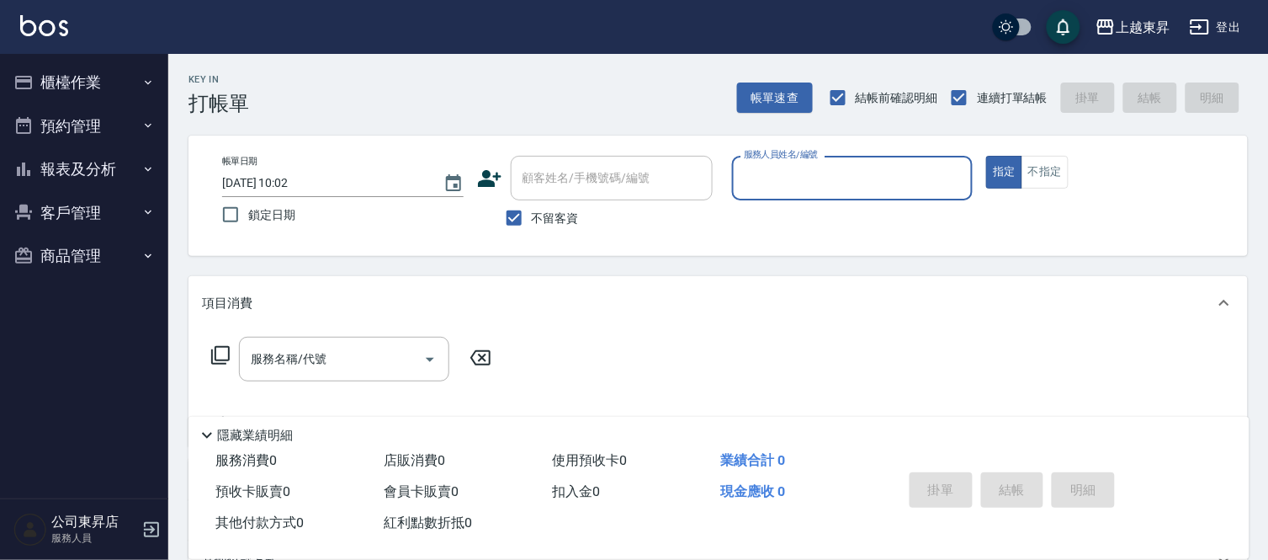
click at [80, 88] on button "櫃檯作業" at bounding box center [84, 83] width 155 height 44
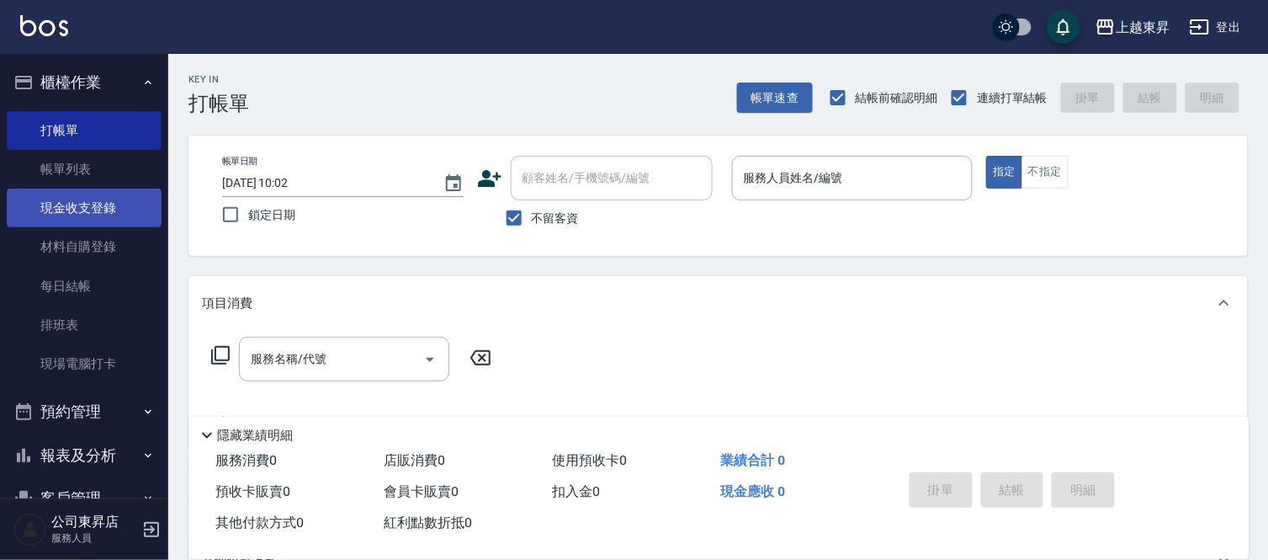
click at [64, 204] on link "現金收支登錄" at bounding box center [84, 207] width 155 height 39
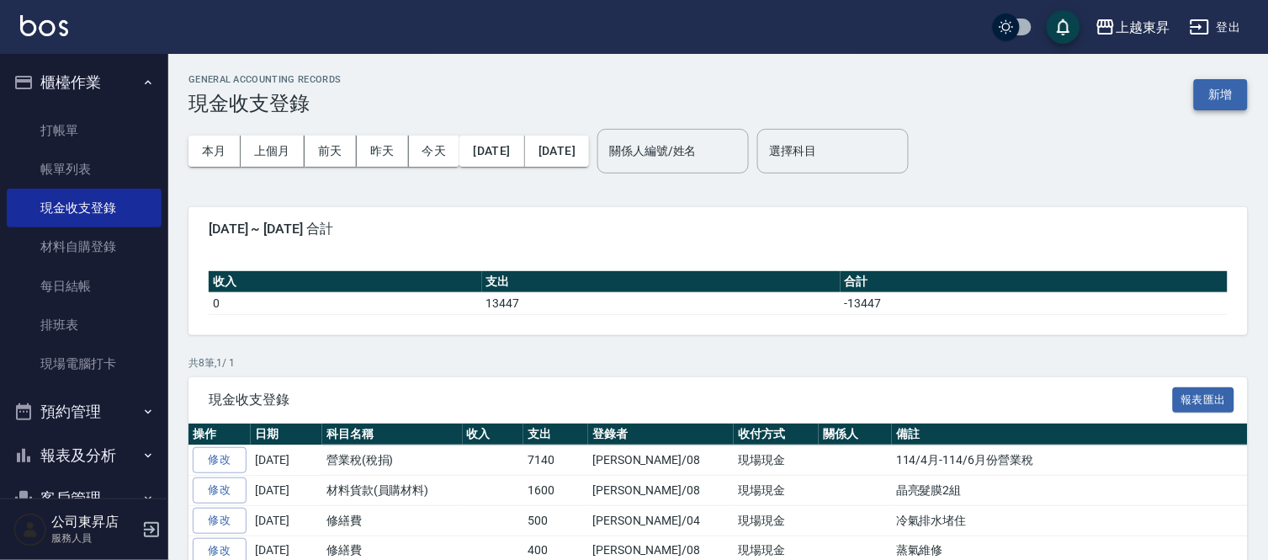
click at [1232, 93] on button "新增" at bounding box center [1221, 94] width 54 height 31
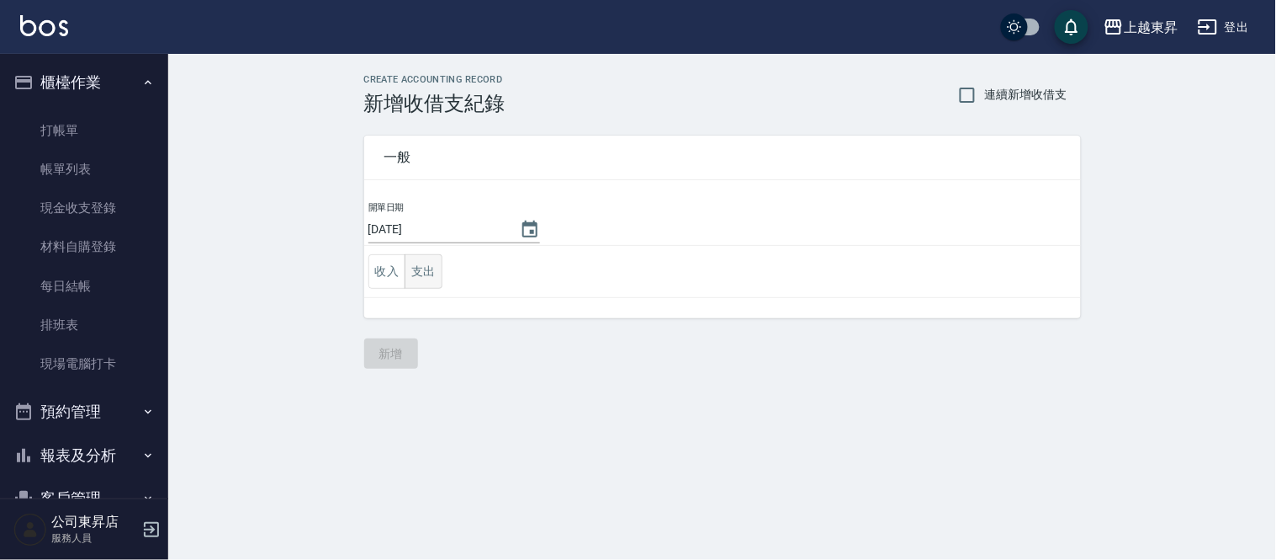
click at [419, 284] on button "支出" at bounding box center [424, 271] width 38 height 34
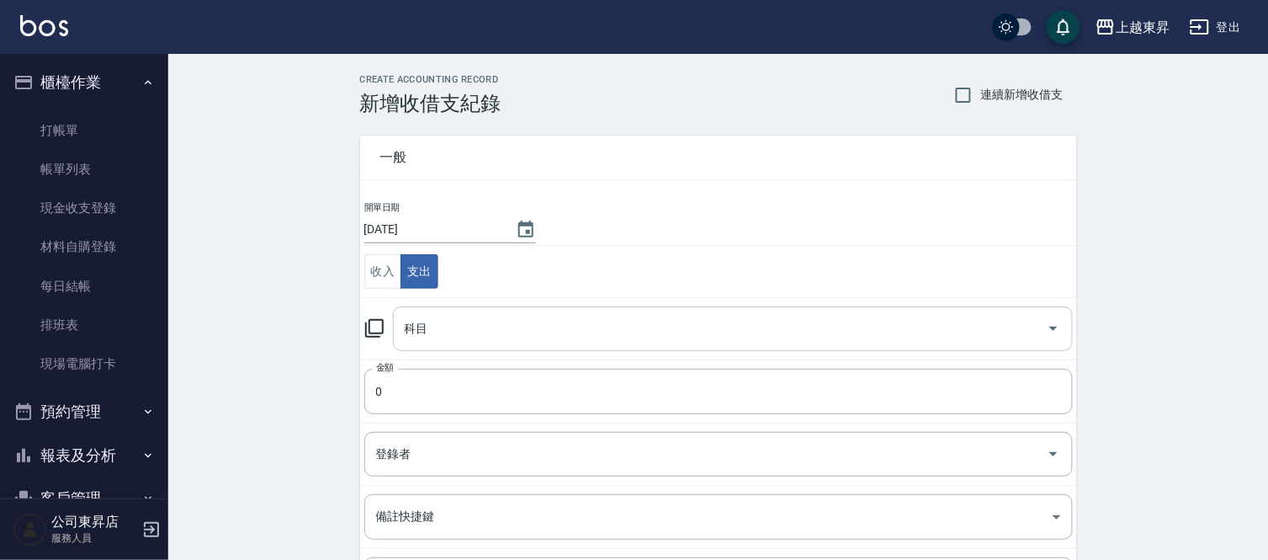
click at [421, 333] on div "科目 科目" at bounding box center [733, 328] width 680 height 45
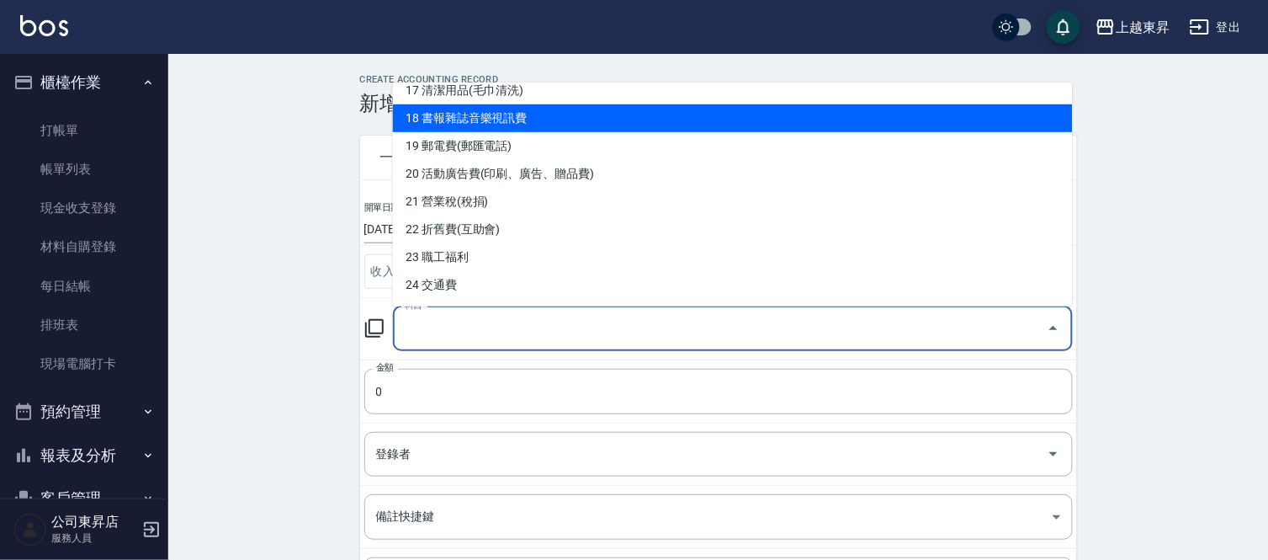
scroll to position [560, 0]
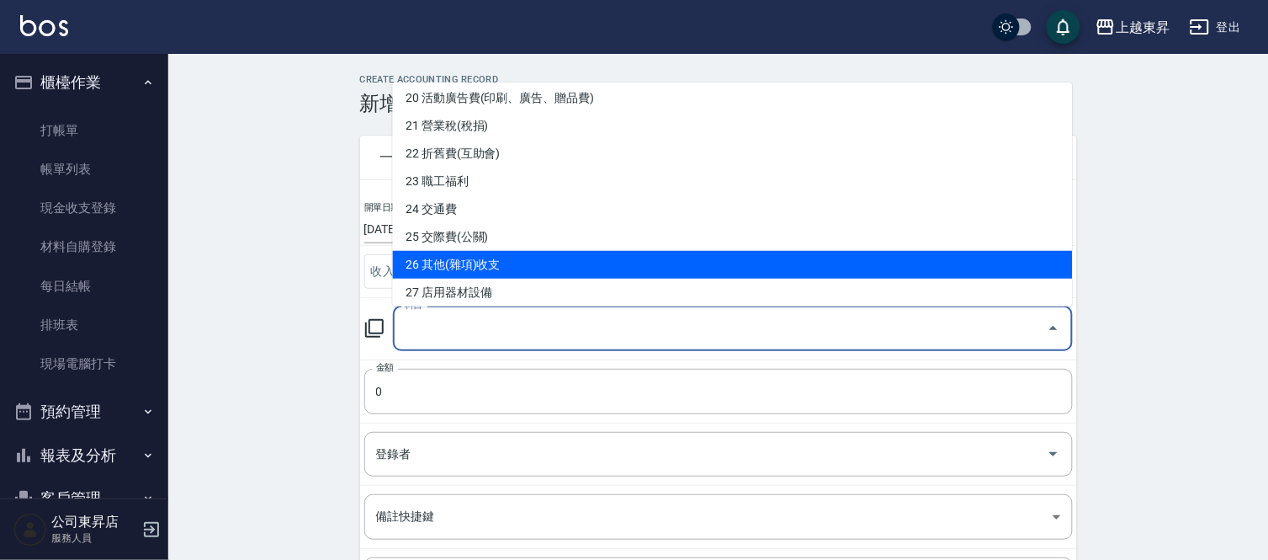
click at [477, 263] on li "26 其他(雜項)收支" at bounding box center [733, 265] width 680 height 28
type input "26 其他(雜項)收支"
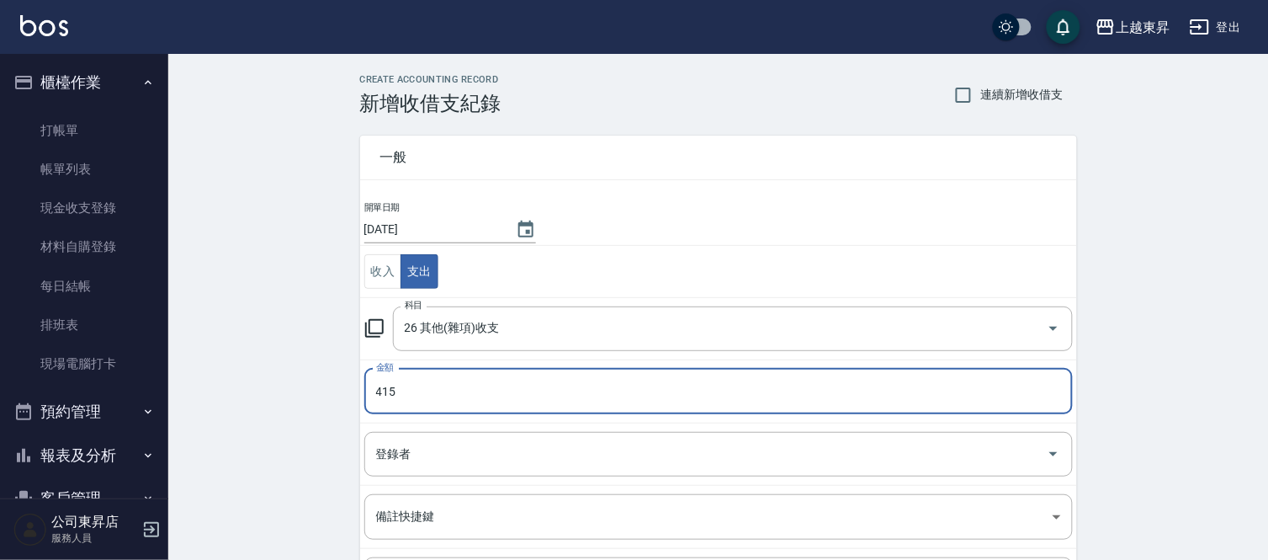
type input "415"
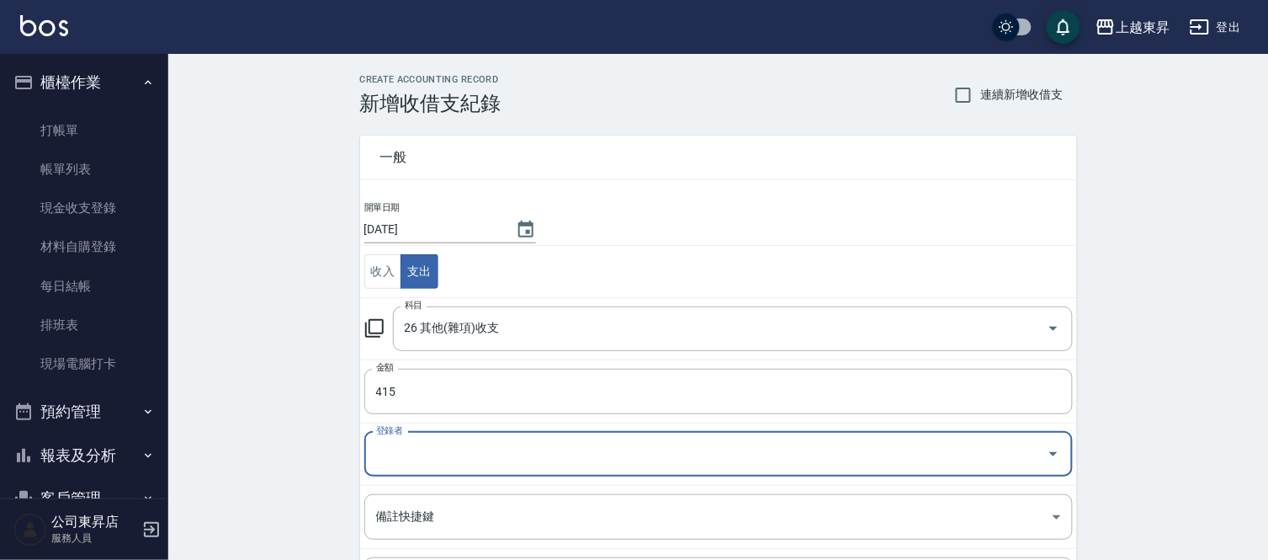
click at [392, 466] on input "登錄者" at bounding box center [706, 453] width 668 height 29
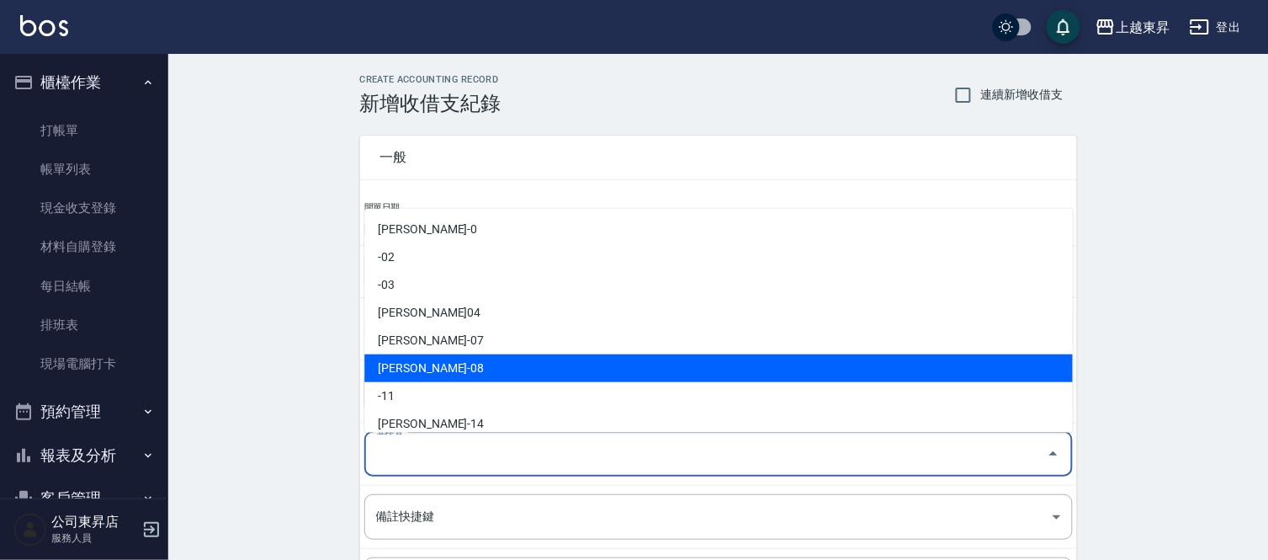
click at [424, 360] on li "[PERSON_NAME]-08" at bounding box center [718, 368] width 708 height 28
type input "[PERSON_NAME]-08"
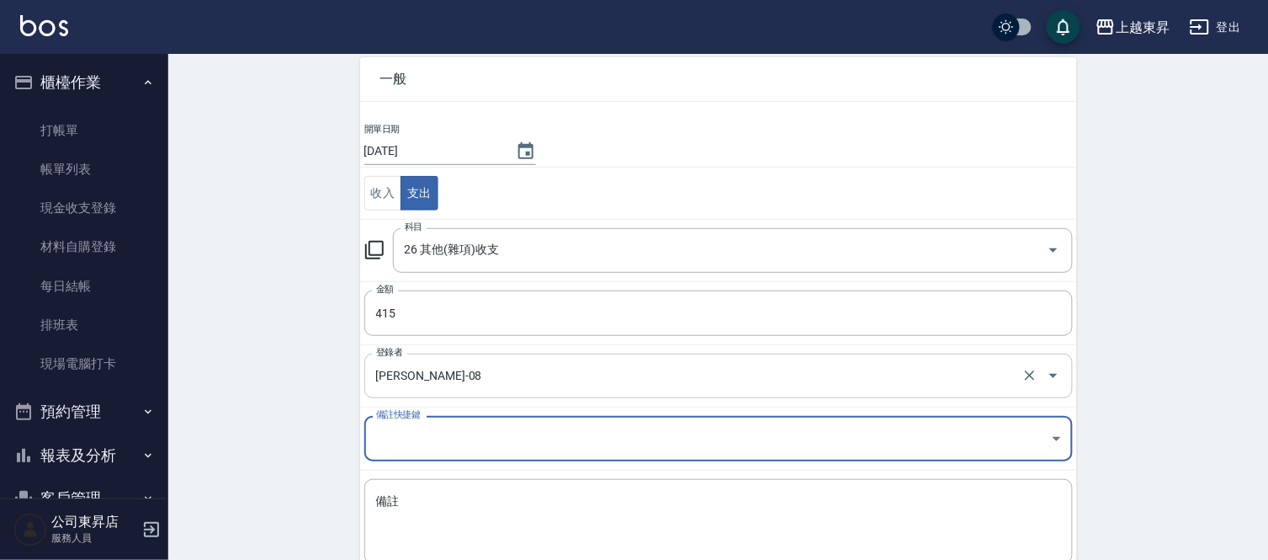
scroll to position [183, 0]
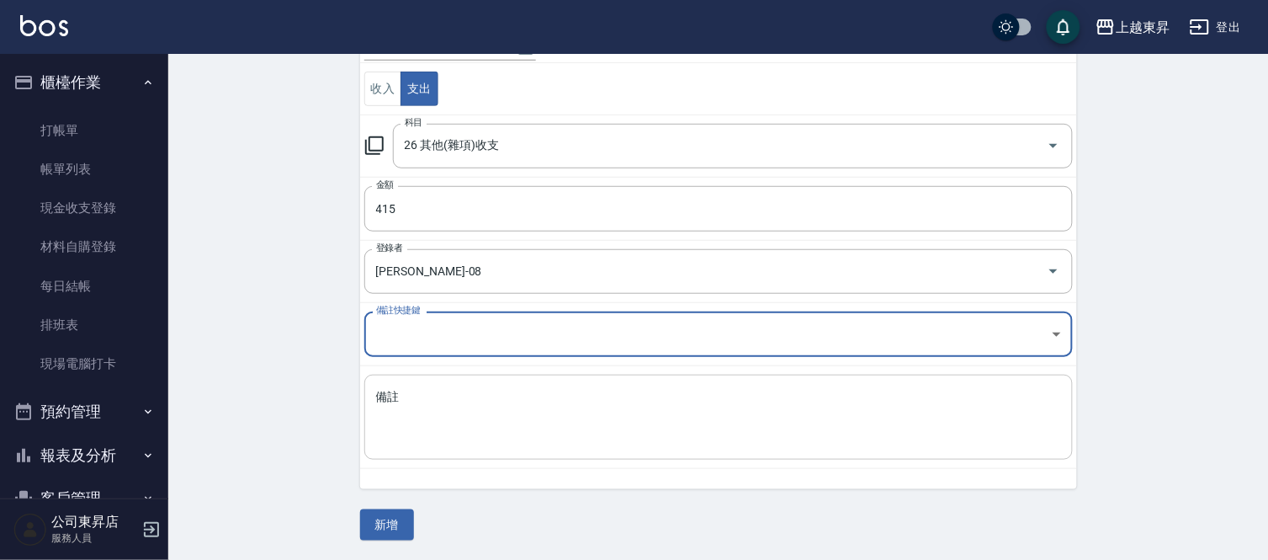
click at [390, 394] on textarea "備註" at bounding box center [718, 417] width 685 height 57
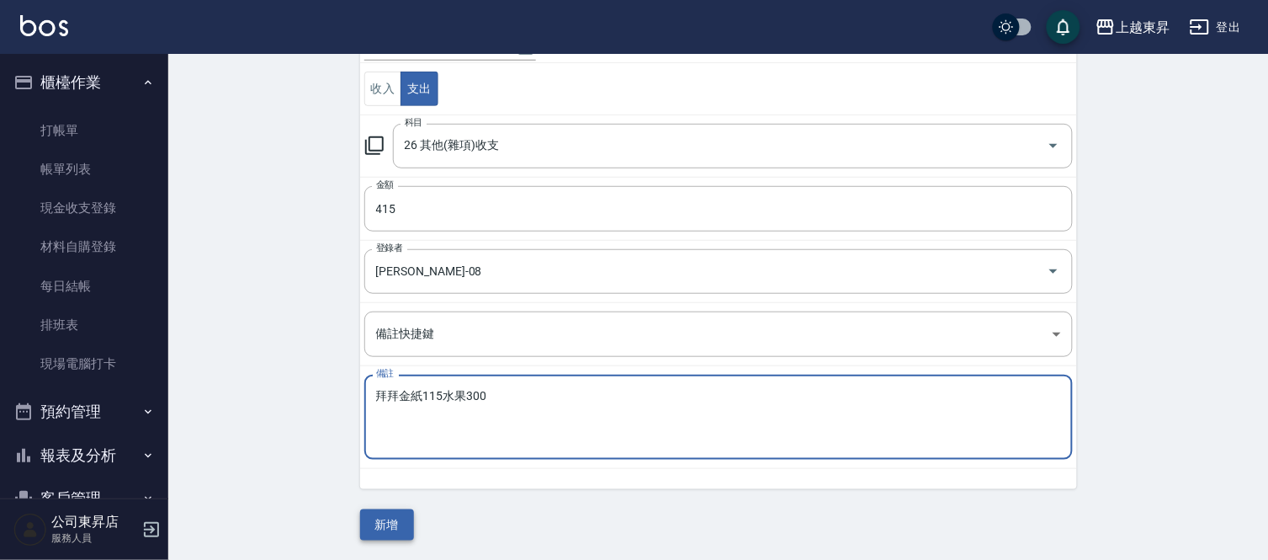
type textarea "拜拜金紙115水果300"
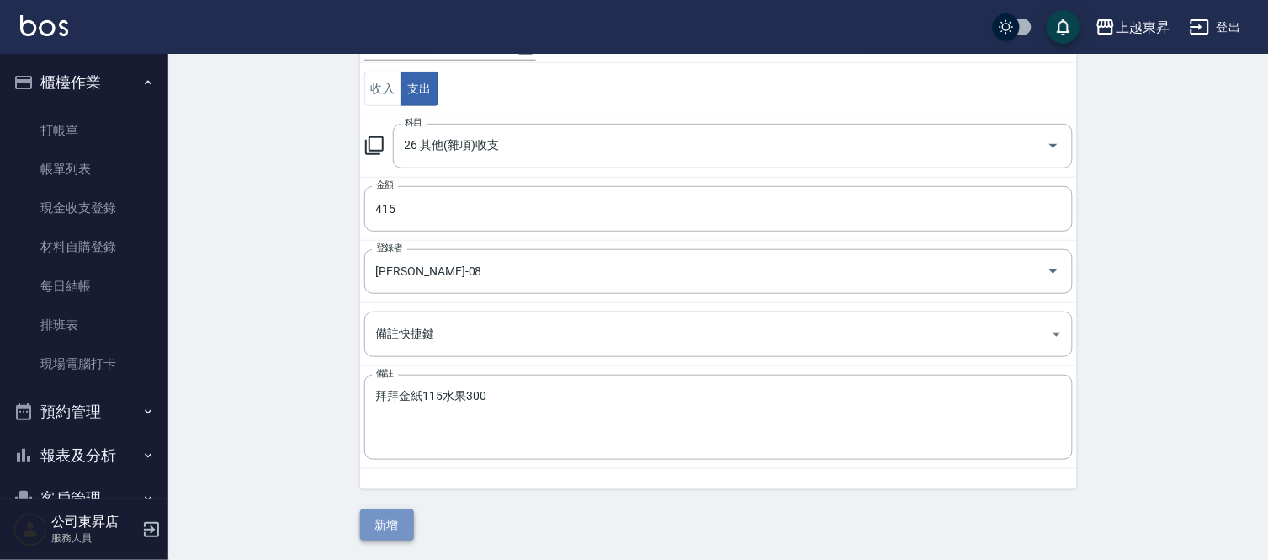
click at [385, 528] on button "新增" at bounding box center [387, 524] width 54 height 31
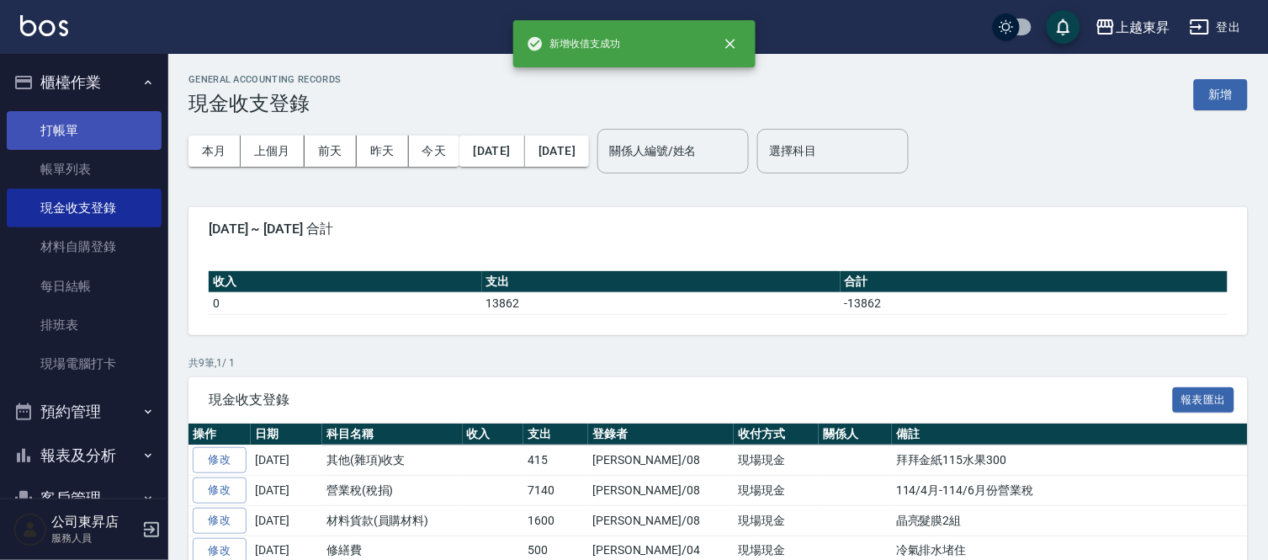
click at [77, 135] on link "打帳單" at bounding box center [84, 130] width 155 height 39
